Goal: Task Accomplishment & Management: Complete application form

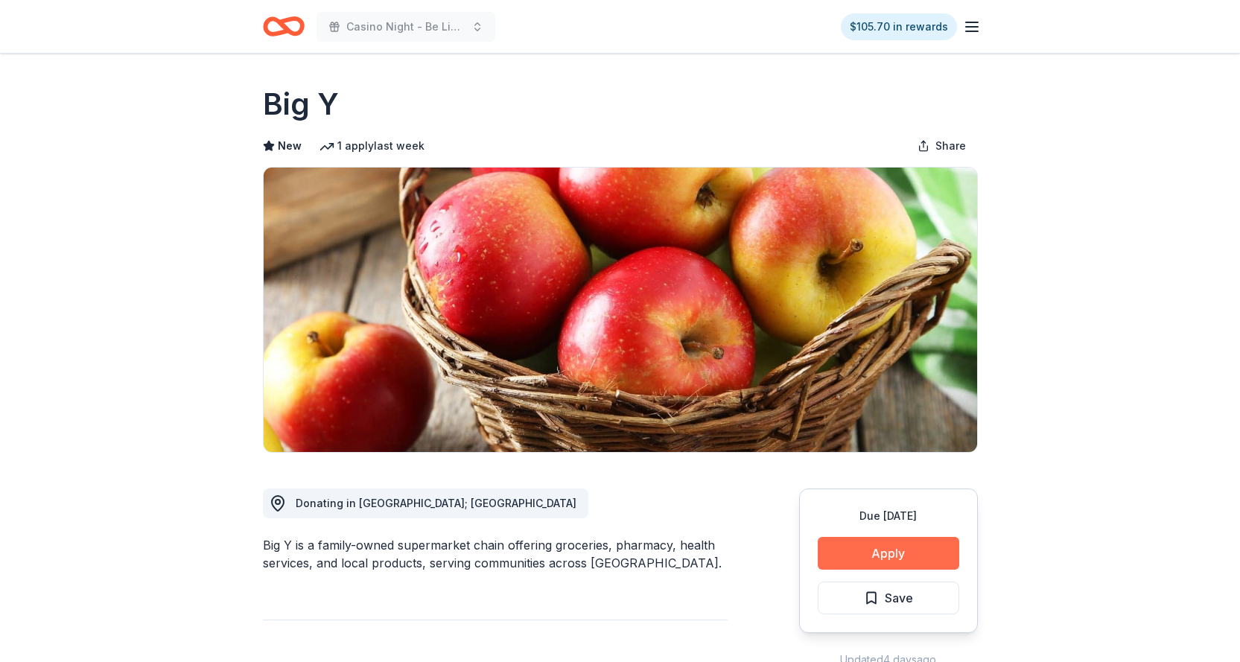
click at [882, 555] on button "Apply" at bounding box center [888, 553] width 141 height 33
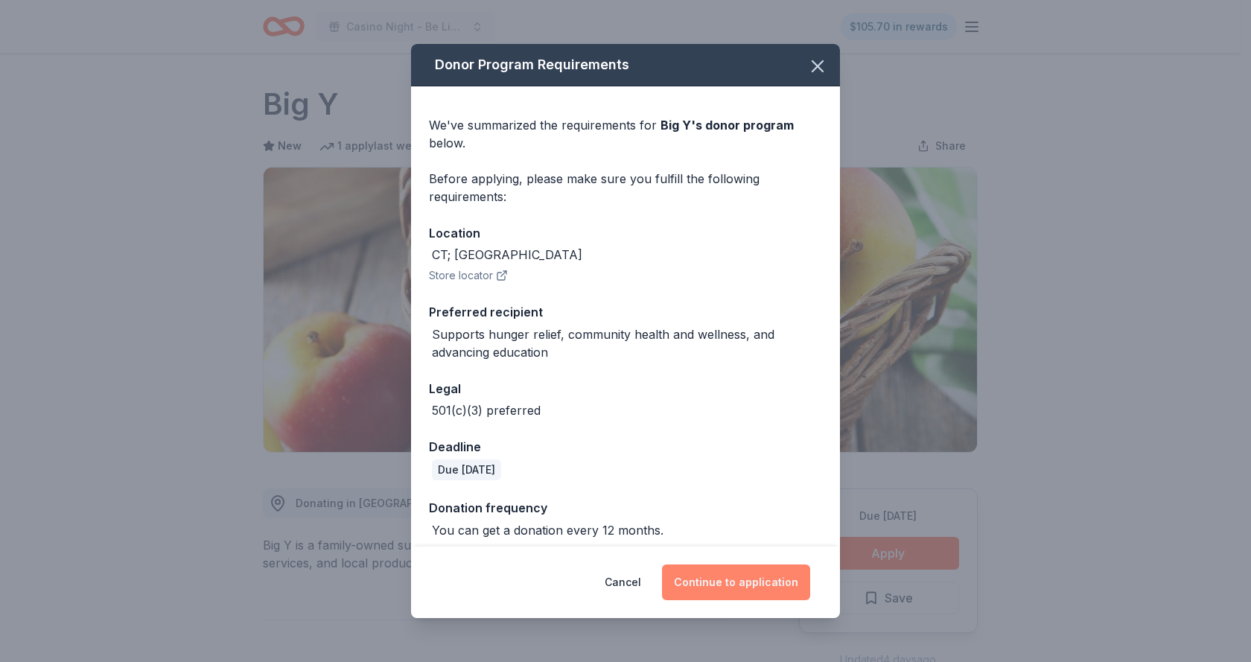
click at [755, 590] on button "Continue to application" at bounding box center [736, 582] width 148 height 36
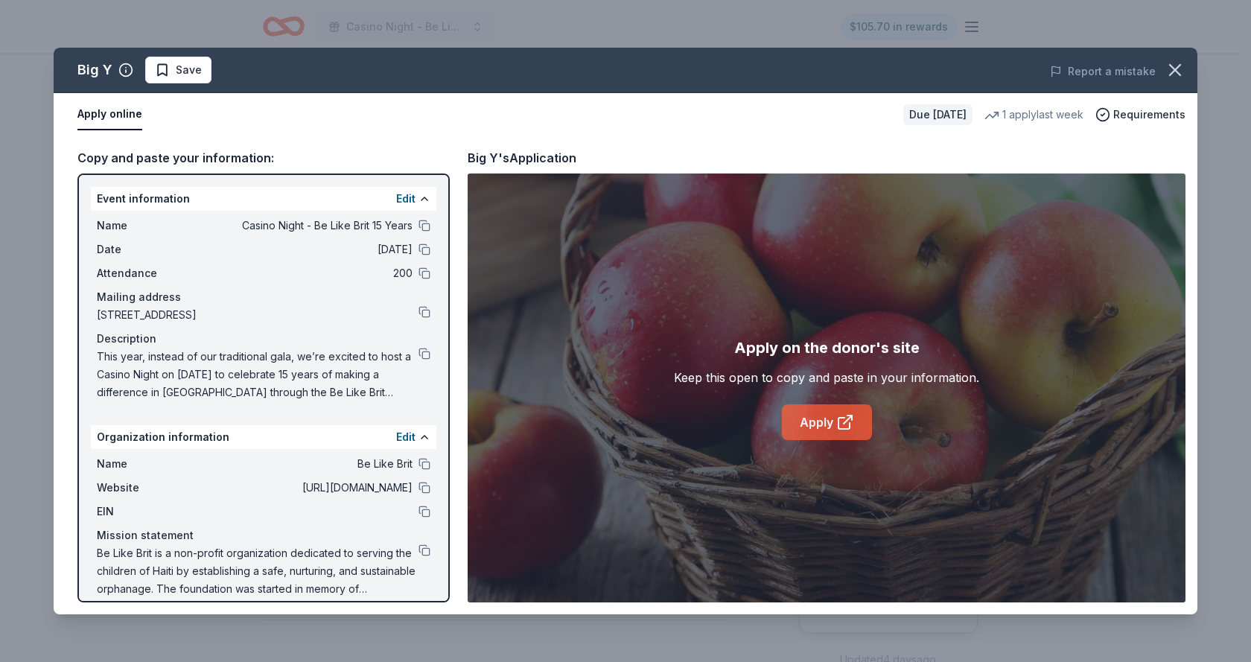
click at [815, 421] on link "Apply" at bounding box center [827, 422] width 90 height 36
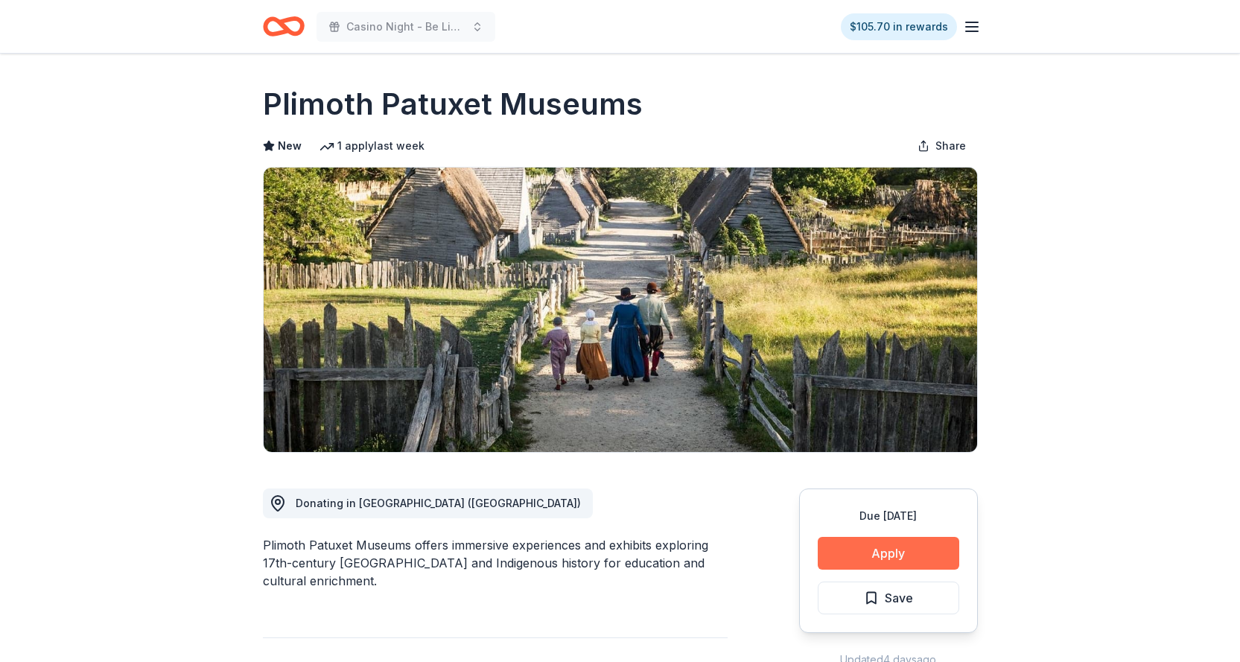
click at [888, 555] on button "Apply" at bounding box center [888, 553] width 141 height 33
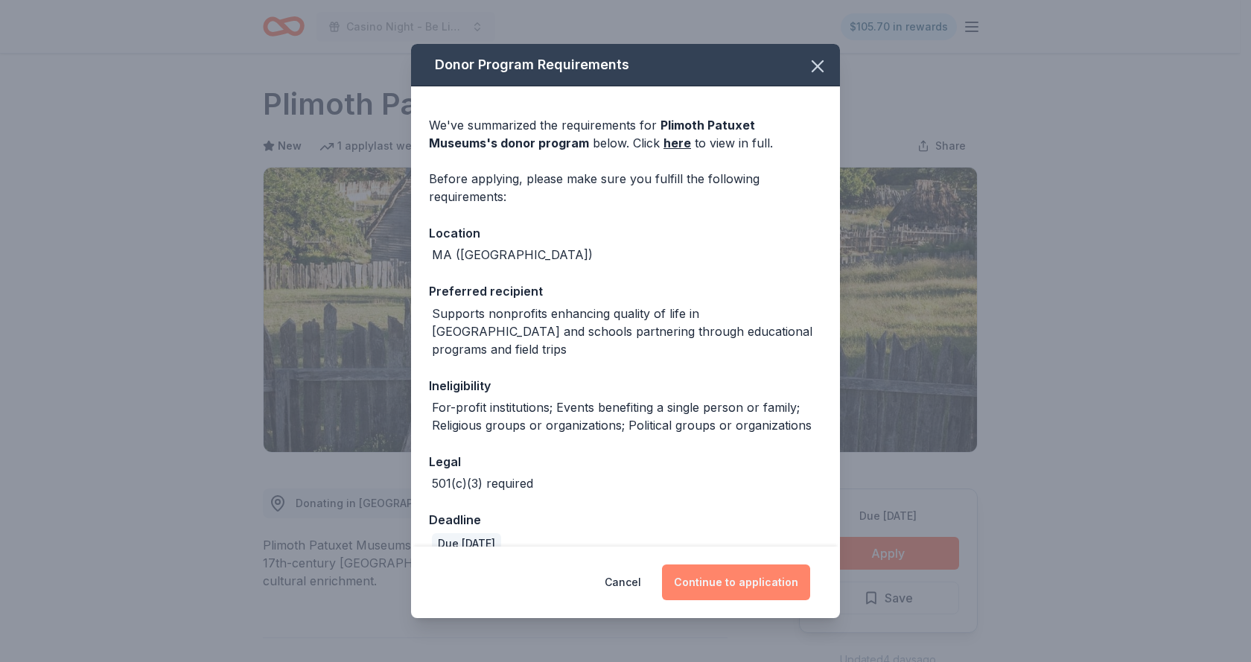
click at [727, 576] on button "Continue to application" at bounding box center [736, 582] width 148 height 36
